Goal: Use online tool/utility: Utilize a website feature to perform a specific function

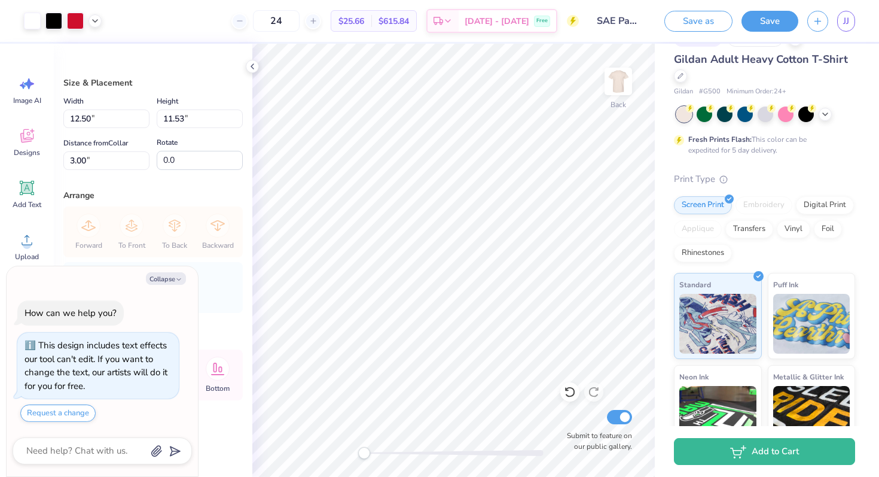
click at [107, 407] on div "This design includes text effects our tool can't edit. If you want to change th…" at bounding box center [98, 377] width 162 height 89
click at [107, 257] on div "Forward To Front To Back Backward" at bounding box center [153, 231] width 172 height 51
click at [28, 157] on span "Designs" at bounding box center [27, 153] width 26 height 10
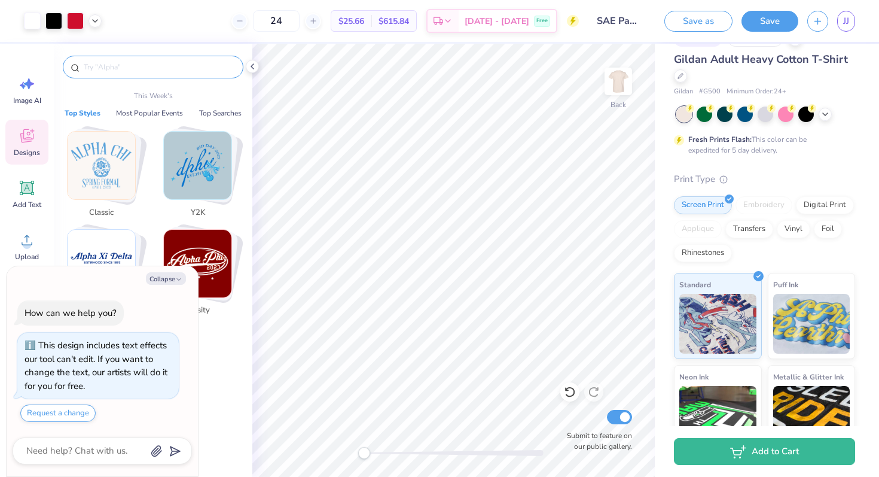
type textarea "x"
click at [124, 62] on input "text" at bounding box center [159, 67] width 153 height 12
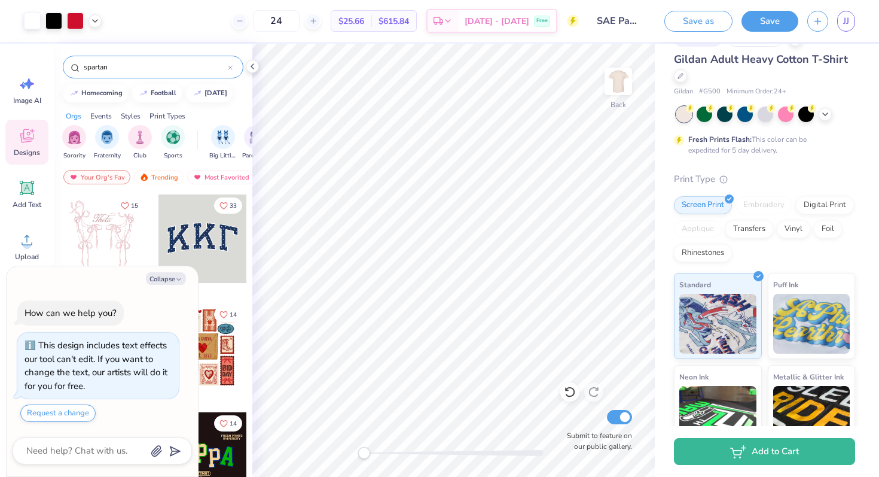
type input "spartan"
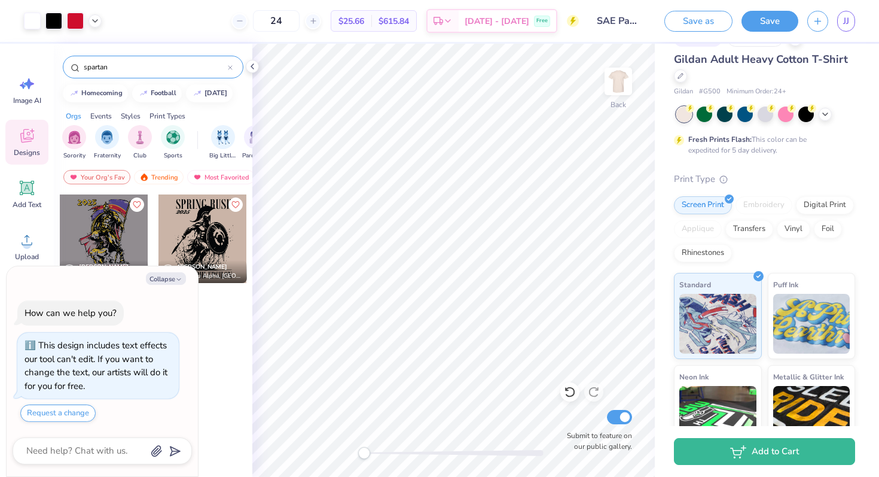
drag, startPoint x: 141, startPoint y: 274, endPoint x: 116, endPoint y: 303, distance: 38.2
click at [116, 303] on div "Collapse How can we help you? This design includes text effects our tool can't …" at bounding box center [102, 371] width 191 height 211
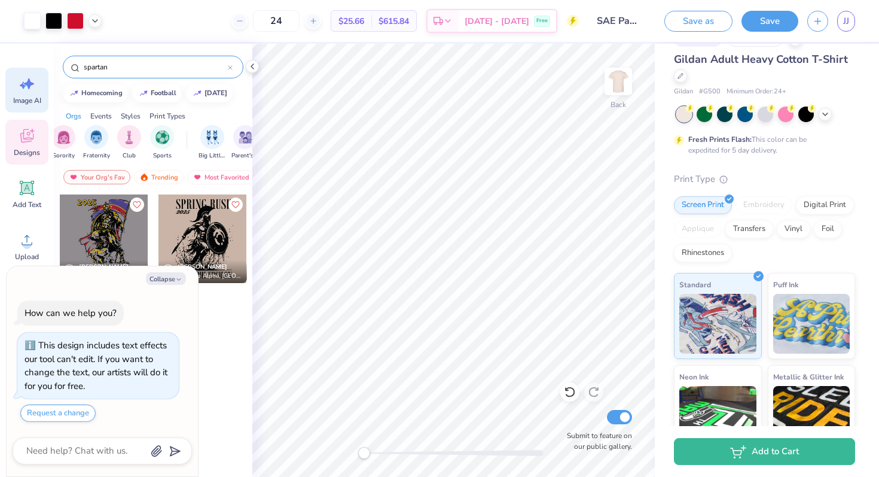
click at [29, 96] on span "Image AI" at bounding box center [27, 101] width 28 height 10
type textarea "x"
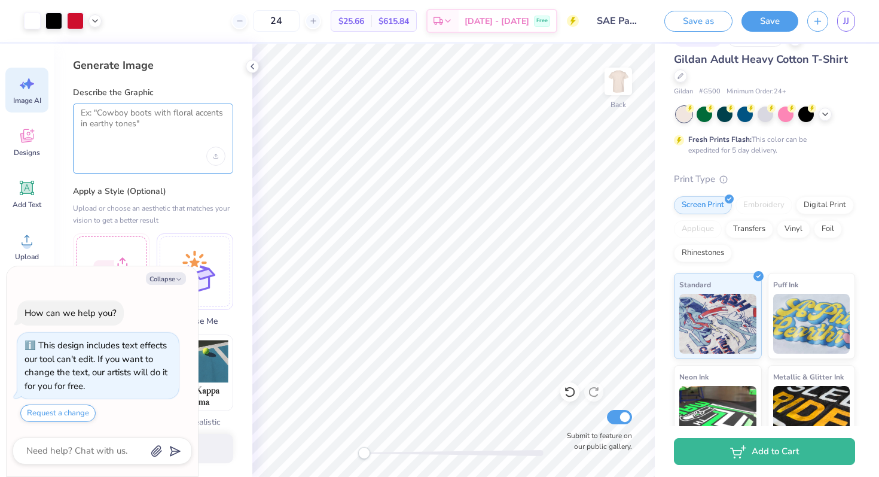
click at [121, 124] on textarea at bounding box center [153, 123] width 145 height 30
type textarea "spartan"
click at [217, 154] on icon "Upload image" at bounding box center [216, 156] width 5 height 5
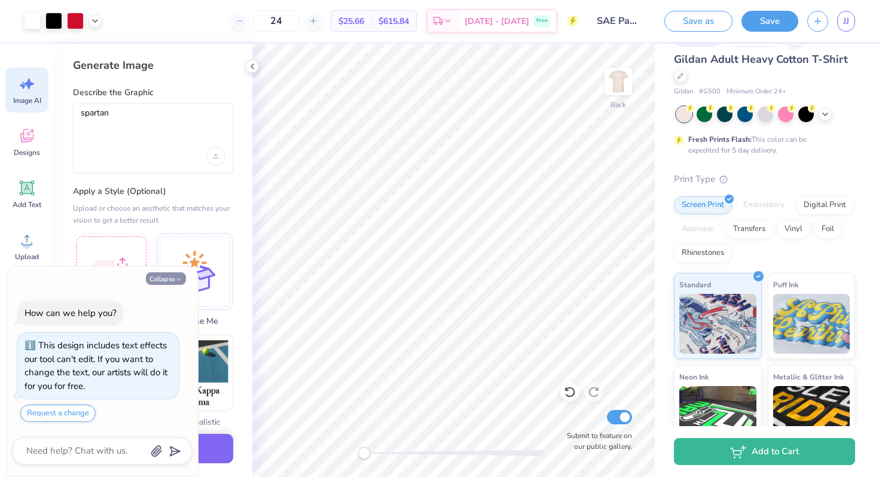
click at [159, 276] on button "Collapse" at bounding box center [166, 278] width 40 height 13
type textarea "x"
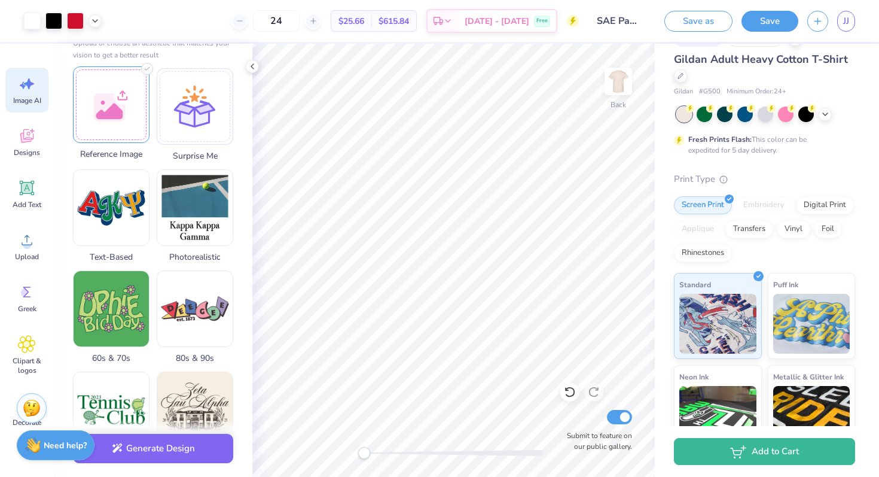
scroll to position [176, 0]
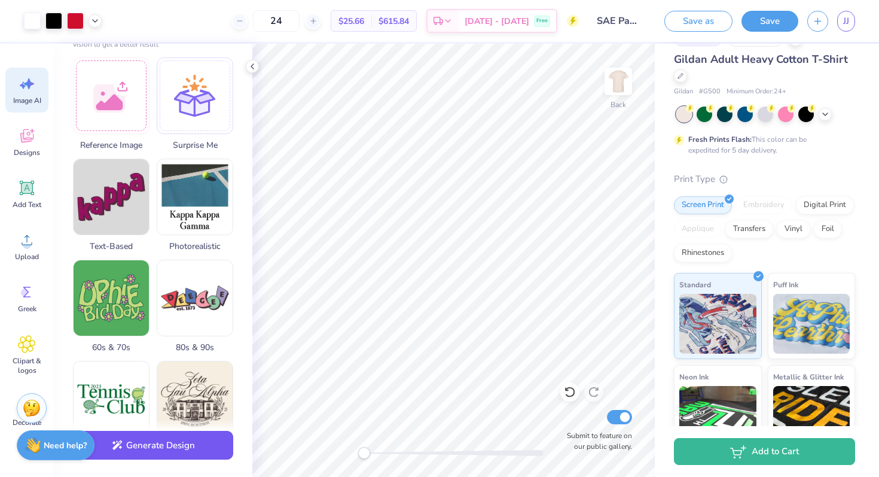
click at [135, 448] on button "Generate Design" at bounding box center [153, 445] width 160 height 29
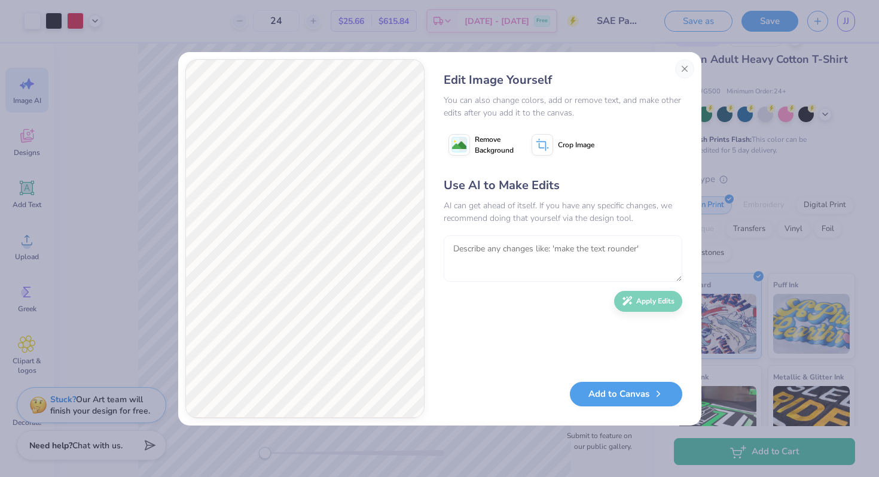
click at [483, 258] on textarea at bounding box center [563, 258] width 239 height 47
type textarea "red thing on top of head, white armor and body with no spear"
click at [642, 295] on button "Apply Edits" at bounding box center [648, 298] width 68 height 21
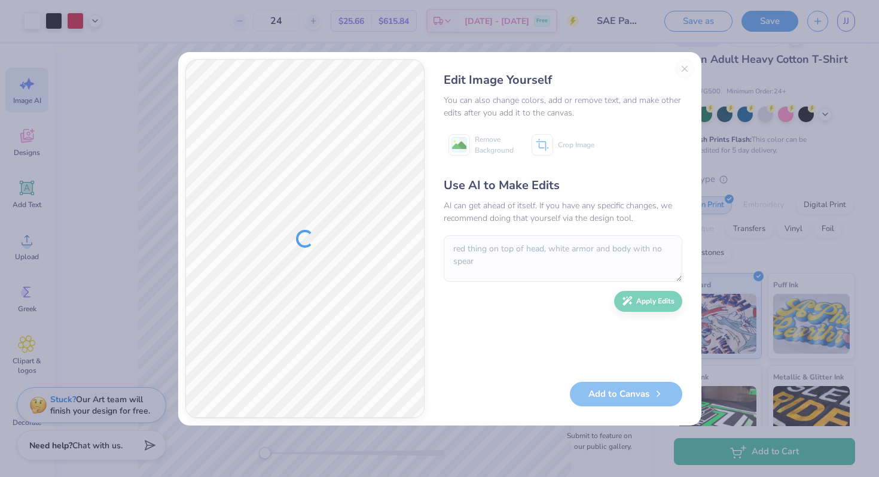
click at [683, 68] on div "Edit Image Yourself You can also change colors, add or remove text, and make ot…" at bounding box center [563, 238] width 263 height 359
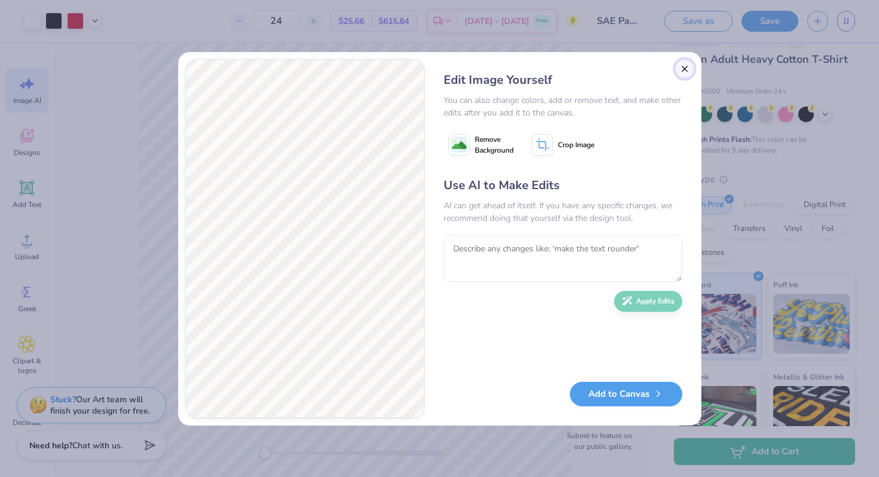
click at [681, 69] on button "Close" at bounding box center [684, 68] width 19 height 19
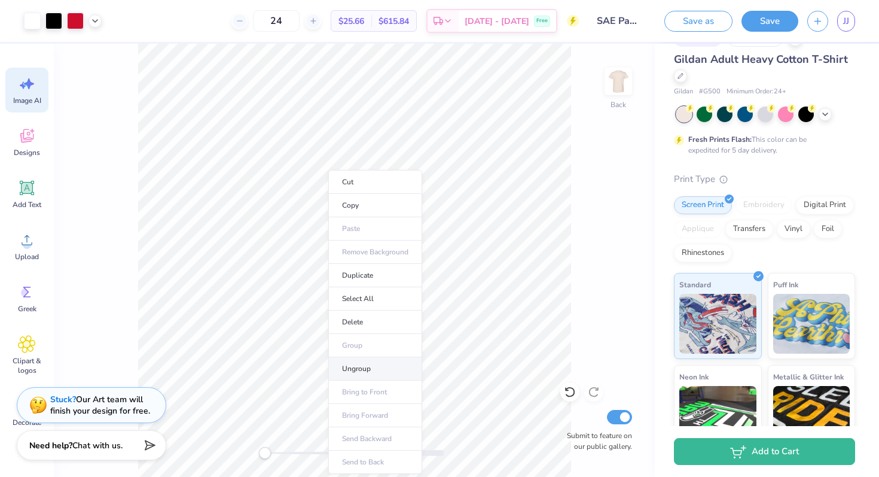
click at [367, 367] on li "Ungroup" at bounding box center [375, 368] width 94 height 23
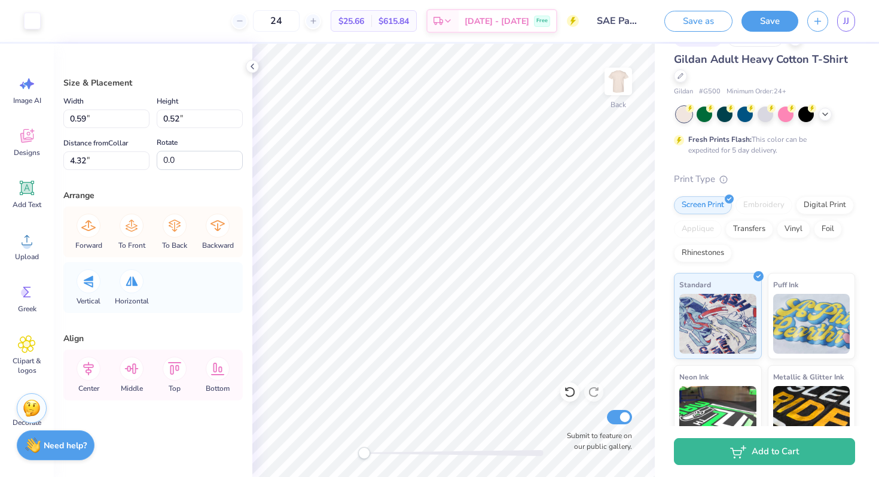
scroll to position [0, 0]
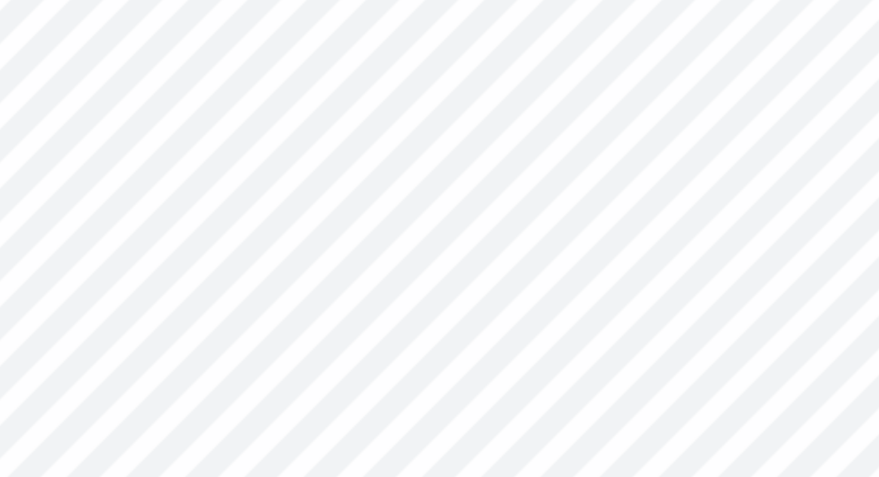
type input "12.50"
type input "11.35"
type input "3.00"
type input "0.59"
type input "0.52"
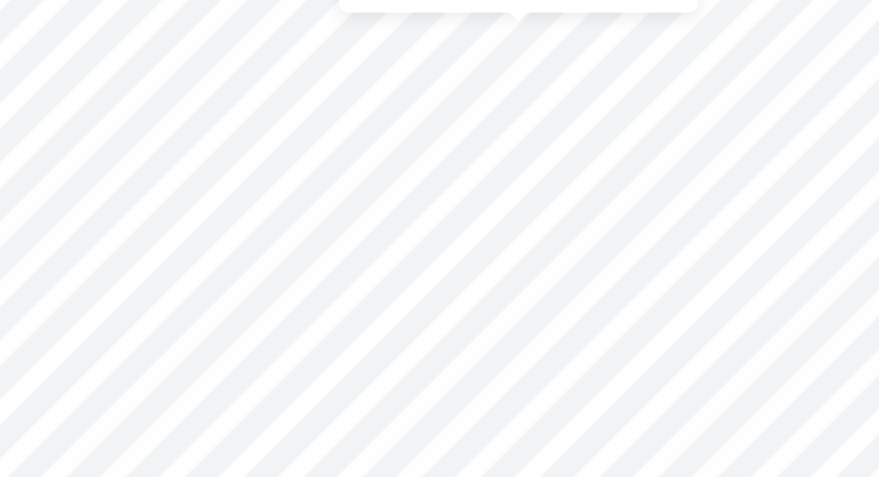
type input "4.32"
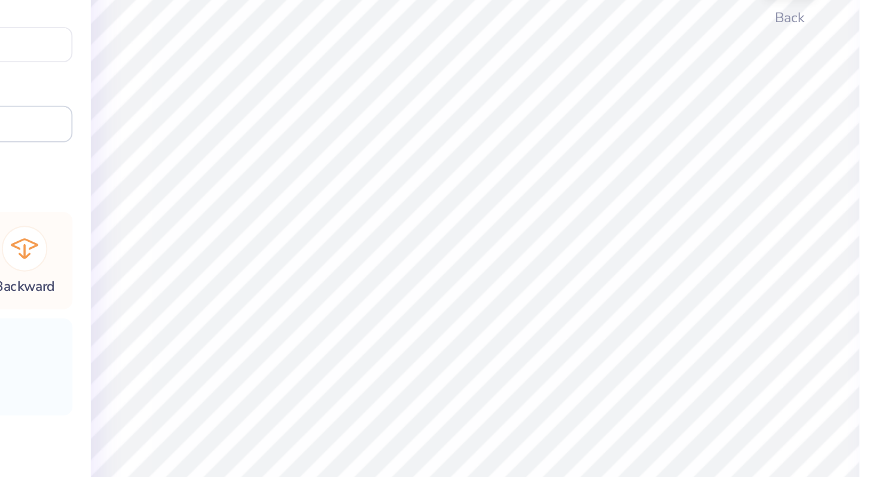
type input "3.93"
type input "2.60"
type input "5.79"
type input "12.50"
type input "11.35"
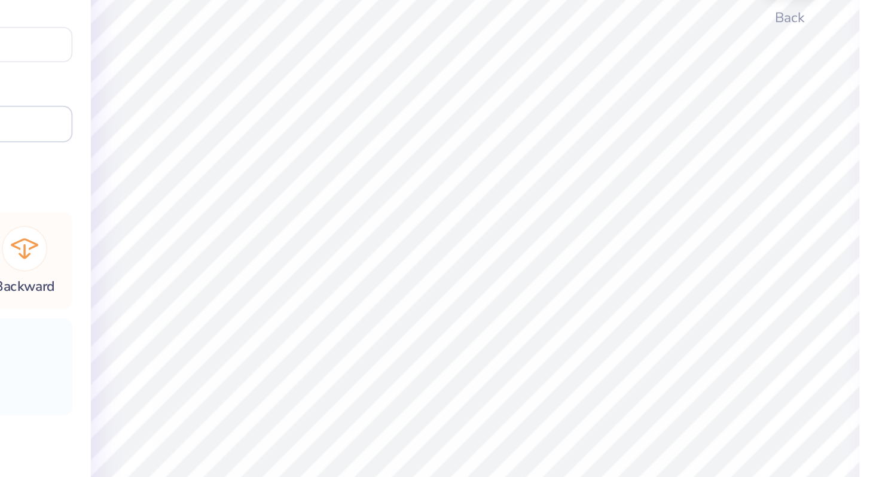
type input "3.00"
type input "3.81"
type input "3.64"
type input "3.99"
type input "12.50"
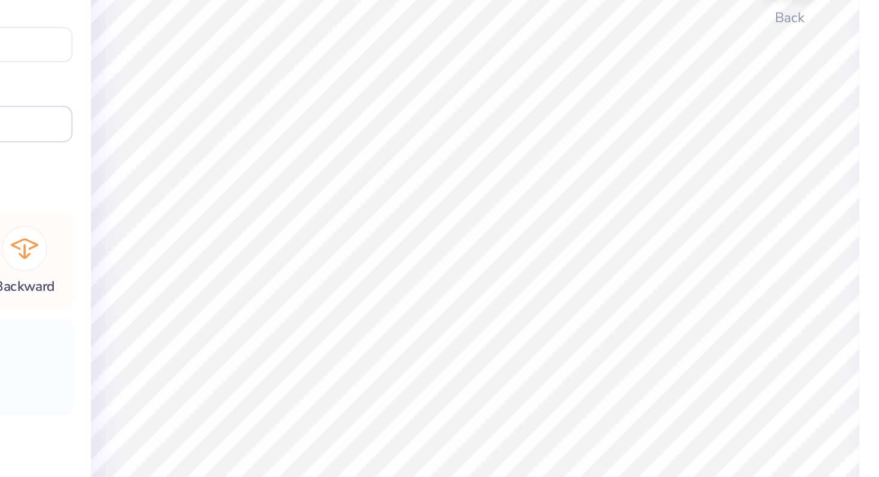
type input "11.35"
type input "3.00"
type input "0.76"
type input "0.33"
type input "3.29"
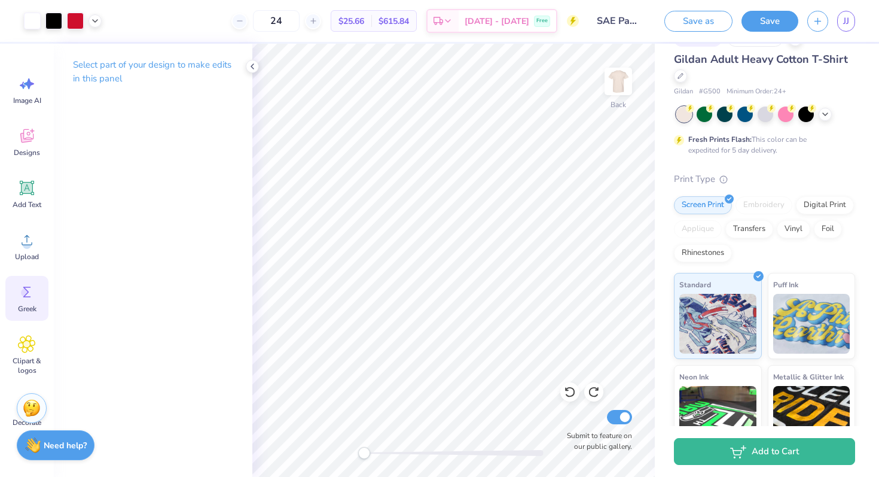
scroll to position [47, 0]
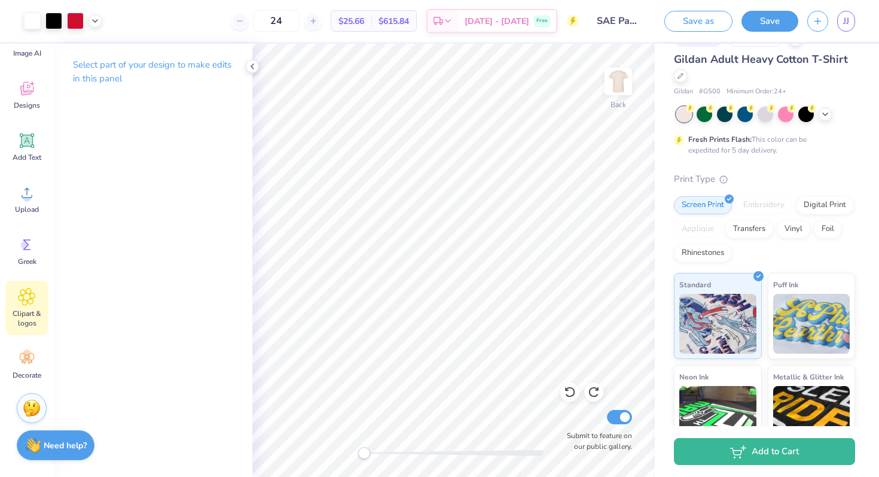
click at [26, 316] on span "Clipart & logos" at bounding box center [26, 318] width 39 height 19
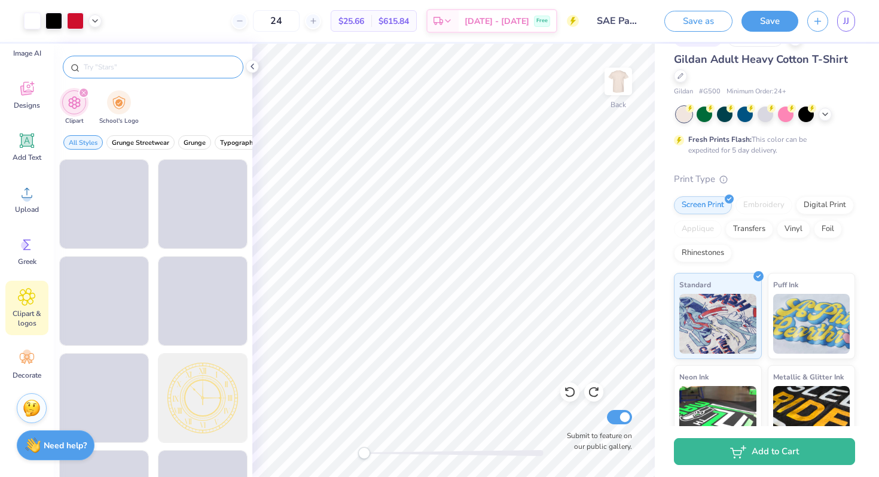
click at [169, 65] on input "text" at bounding box center [159, 67] width 153 height 12
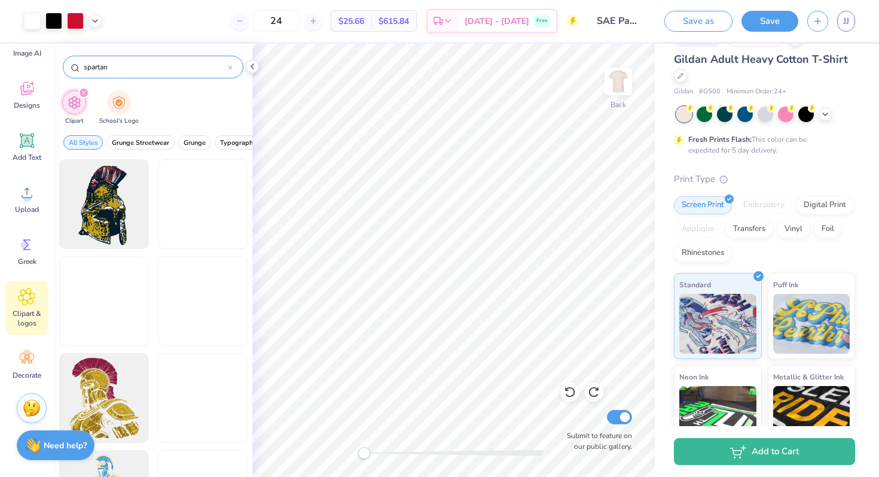
type input "spartan"
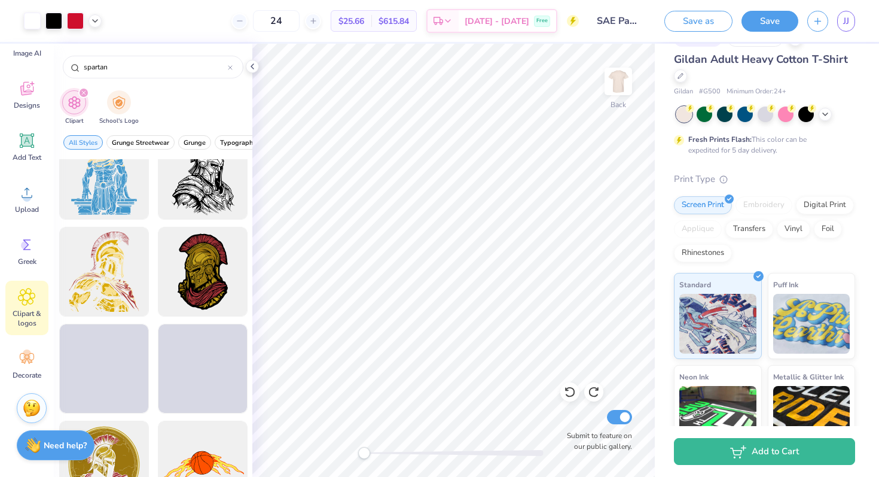
scroll to position [326, 0]
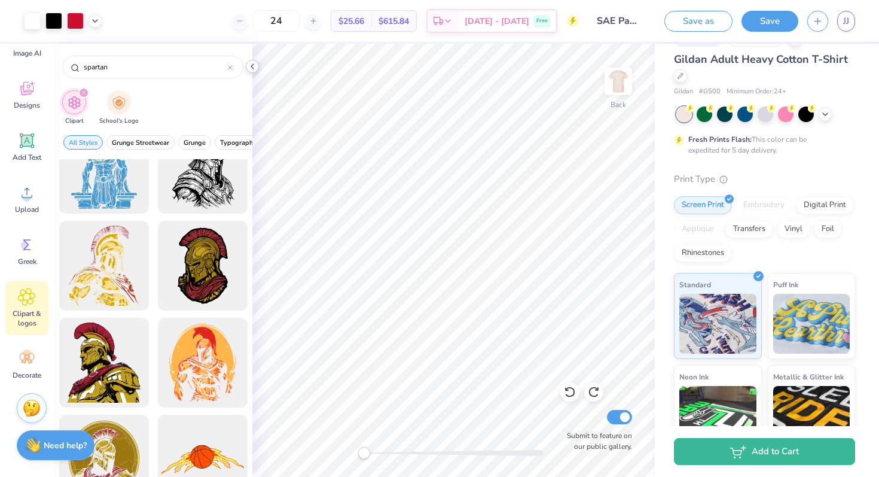
click at [254, 65] on icon at bounding box center [253, 67] width 10 height 10
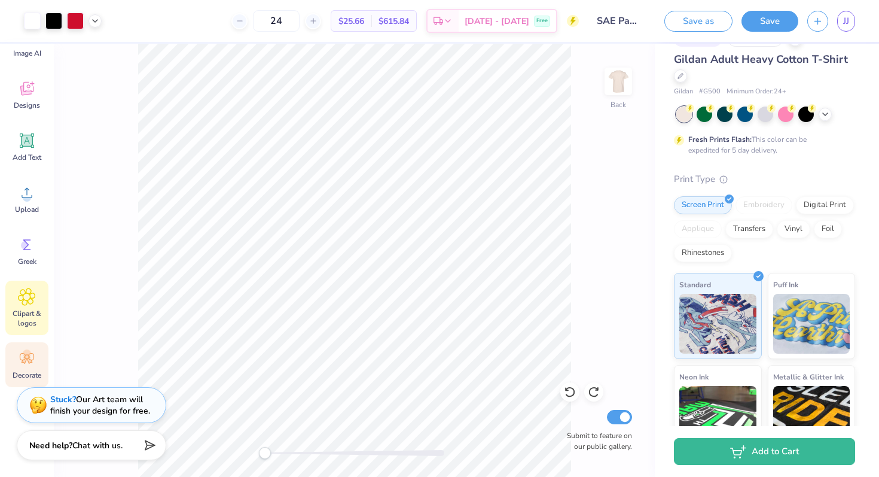
click at [14, 351] on div "Decorate" at bounding box center [26, 364] width 43 height 45
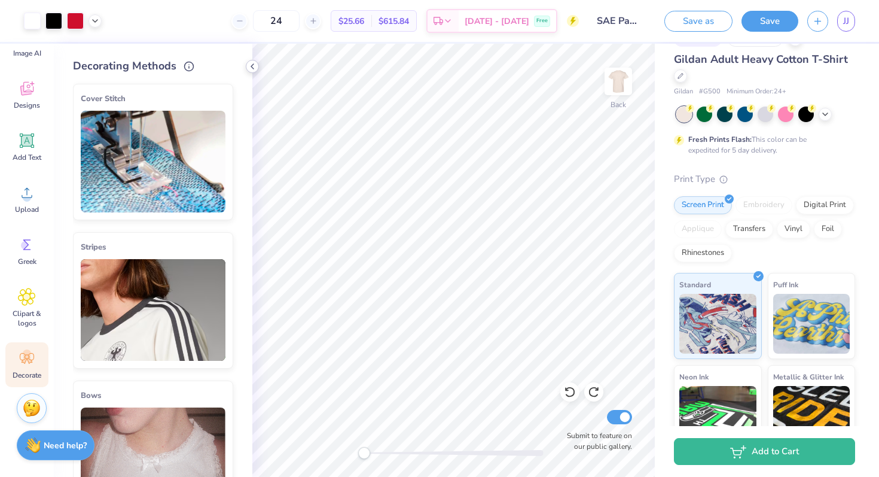
click at [255, 68] on icon at bounding box center [253, 67] width 10 height 10
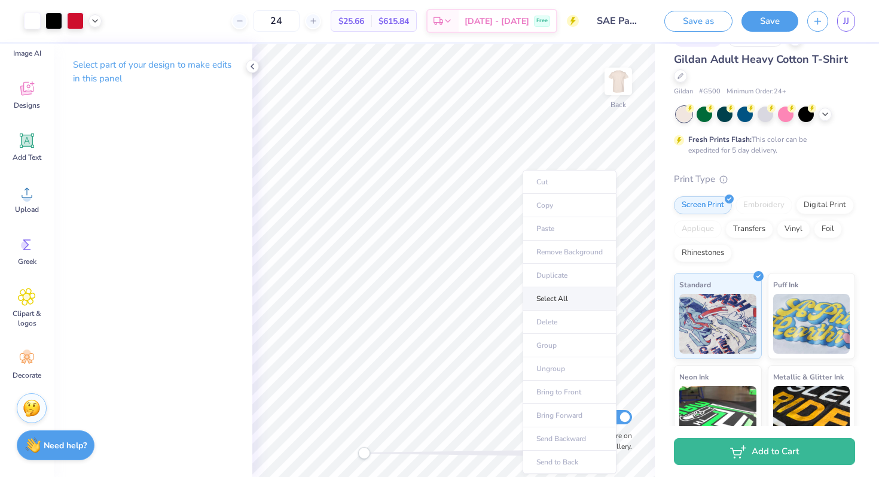
click at [536, 300] on li "Select All" at bounding box center [570, 298] width 94 height 23
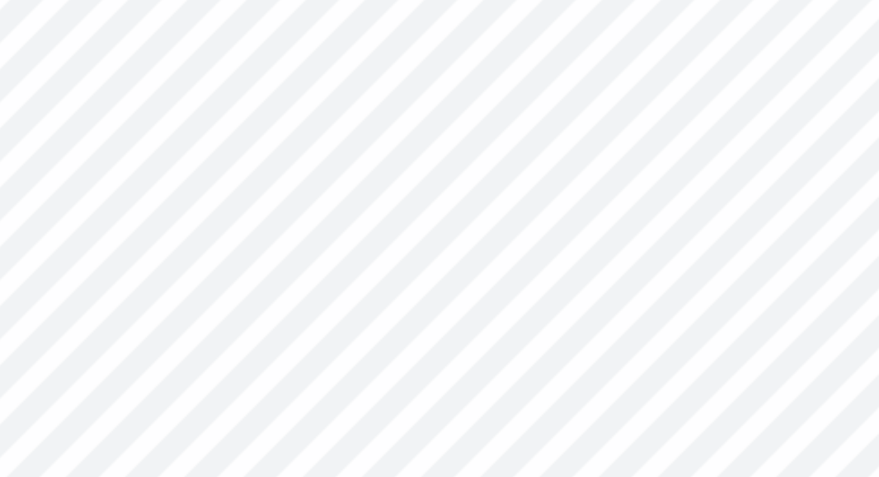
type input "0.86"
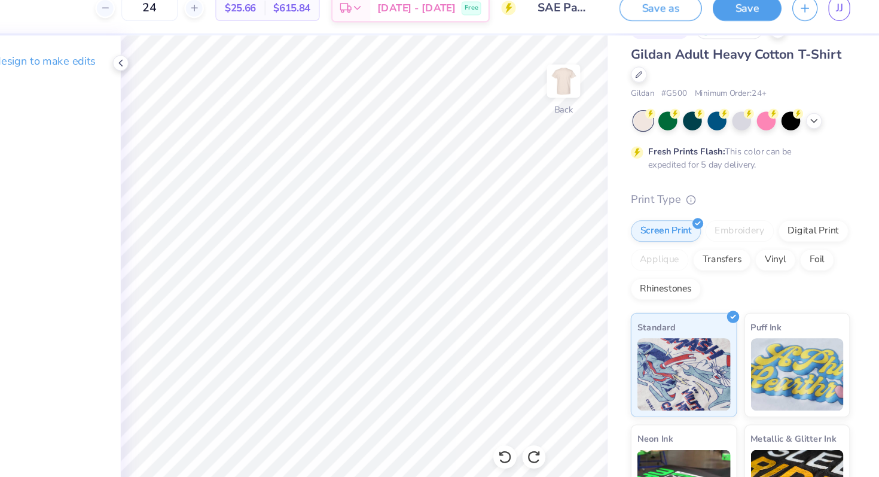
scroll to position [0, 0]
